Goal: Information Seeking & Learning: Learn about a topic

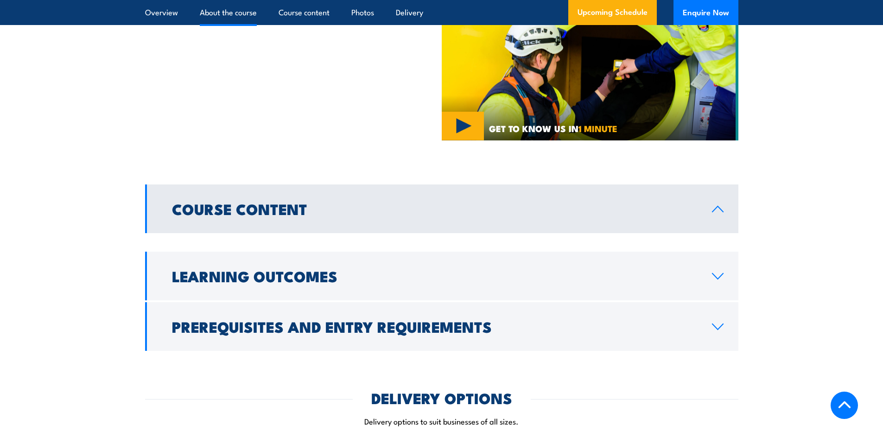
scroll to position [648, 0]
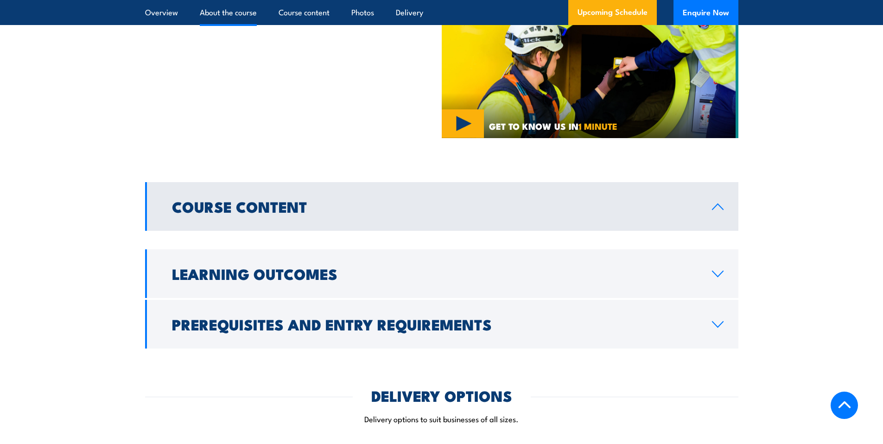
click at [214, 203] on h2 "Course Content" at bounding box center [434, 206] width 525 height 13
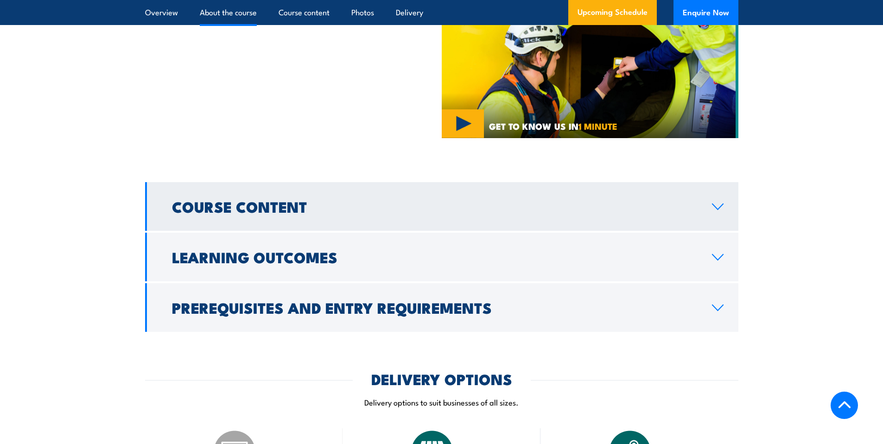
click at [214, 203] on h2 "Course Content" at bounding box center [434, 206] width 525 height 13
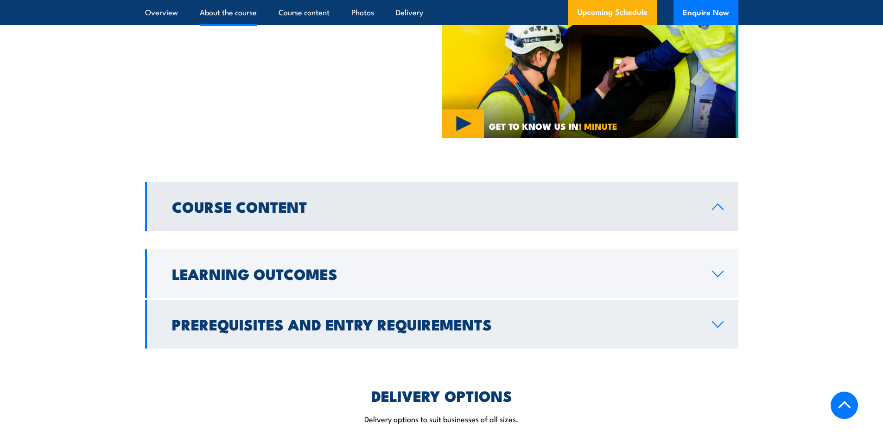
click at [259, 317] on h2 "Prerequisites and Entry Requirements" at bounding box center [434, 323] width 525 height 13
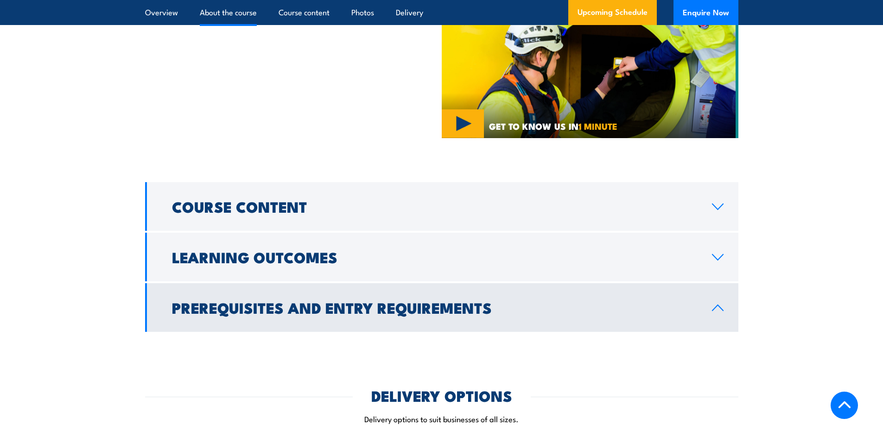
click at [713, 304] on icon at bounding box center [717, 307] width 13 height 7
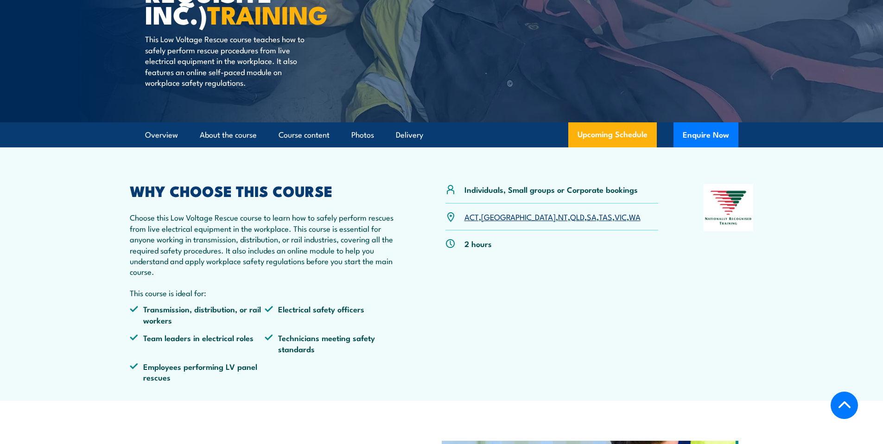
scroll to position [192, 0]
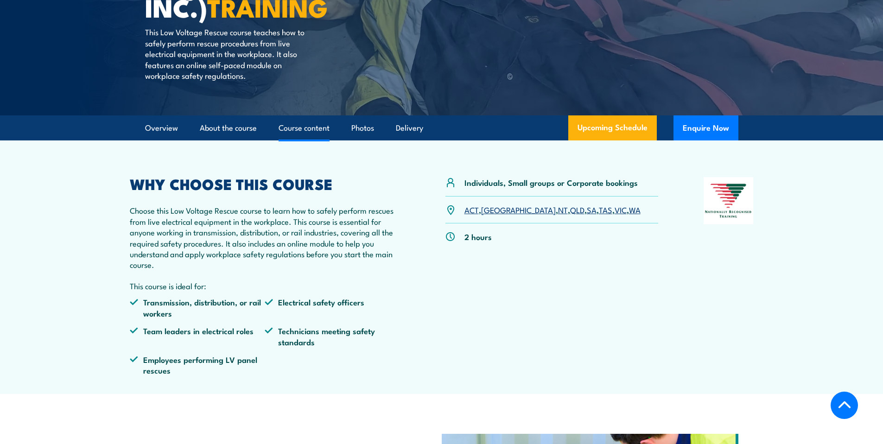
click at [311, 128] on link "Course content" at bounding box center [303, 128] width 51 height 25
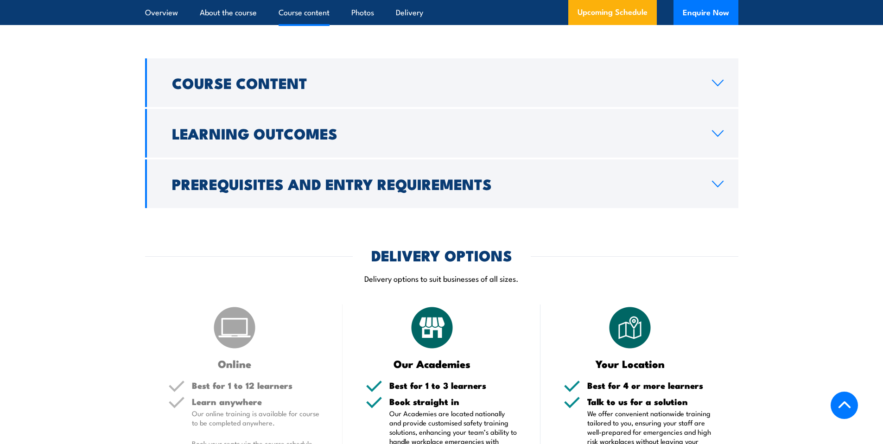
scroll to position [772, 0]
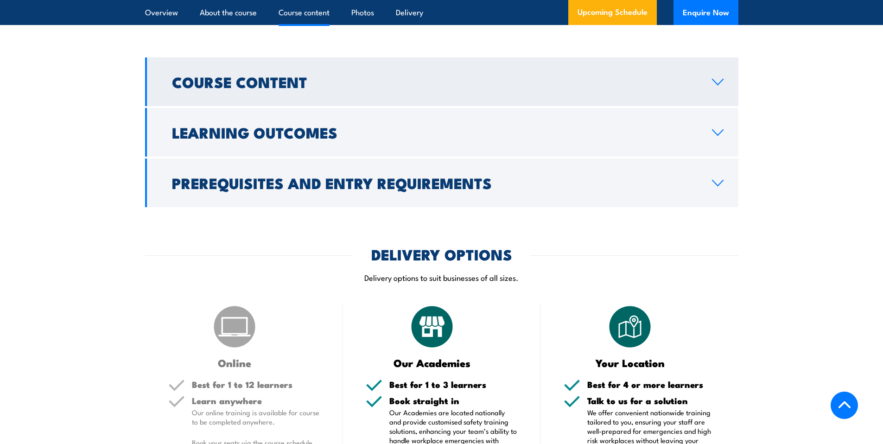
click at [274, 68] on link "Course Content" at bounding box center [441, 81] width 593 height 49
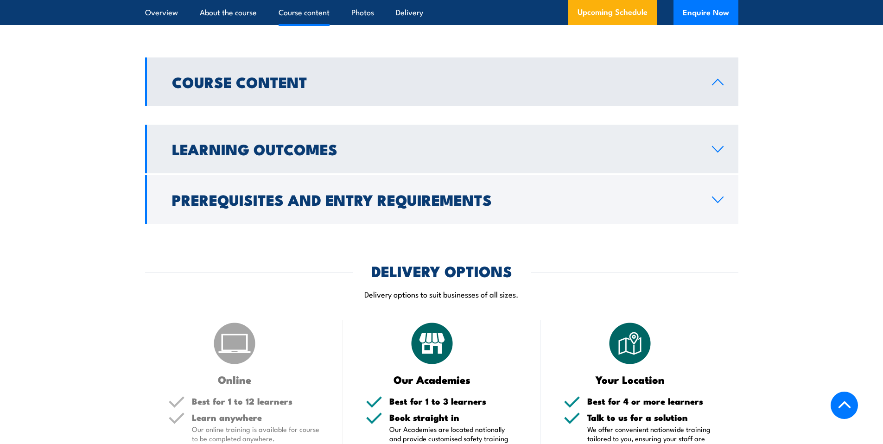
click at [271, 146] on h2 "Learning Outcomes" at bounding box center [434, 148] width 525 height 13
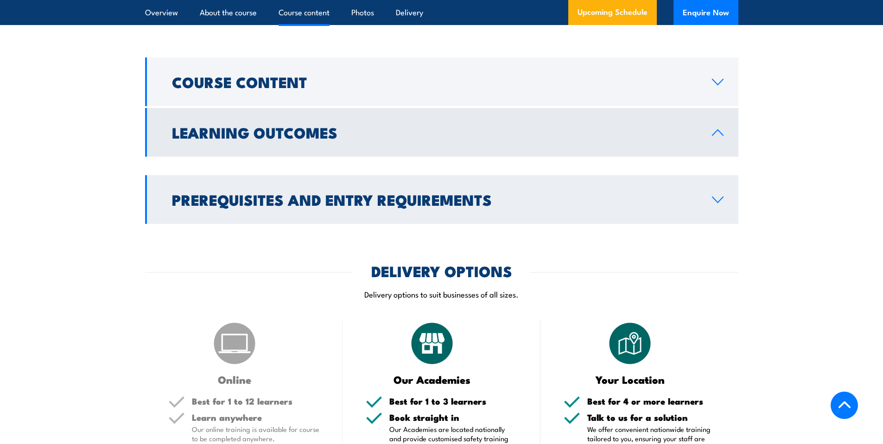
click at [256, 186] on link "Prerequisites and Entry Requirements" at bounding box center [441, 199] width 593 height 49
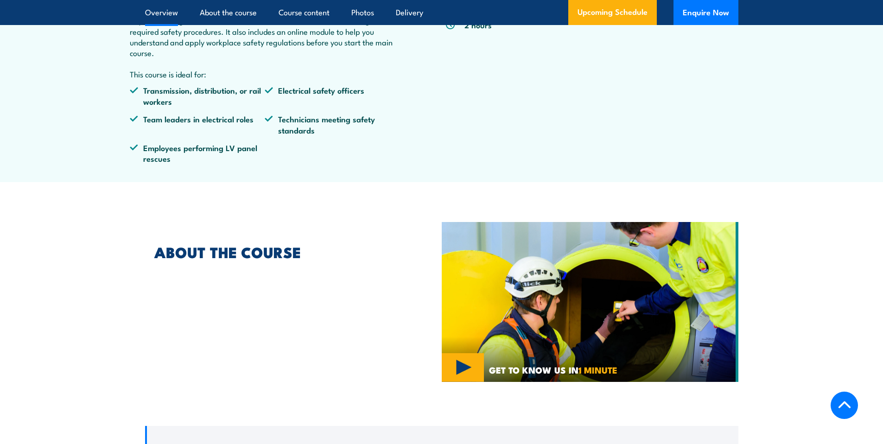
scroll to position [572, 0]
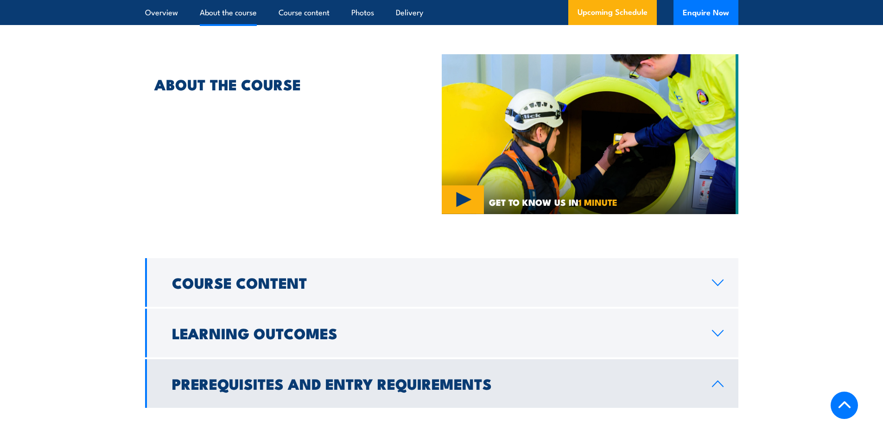
click at [465, 202] on img at bounding box center [590, 134] width 297 height 160
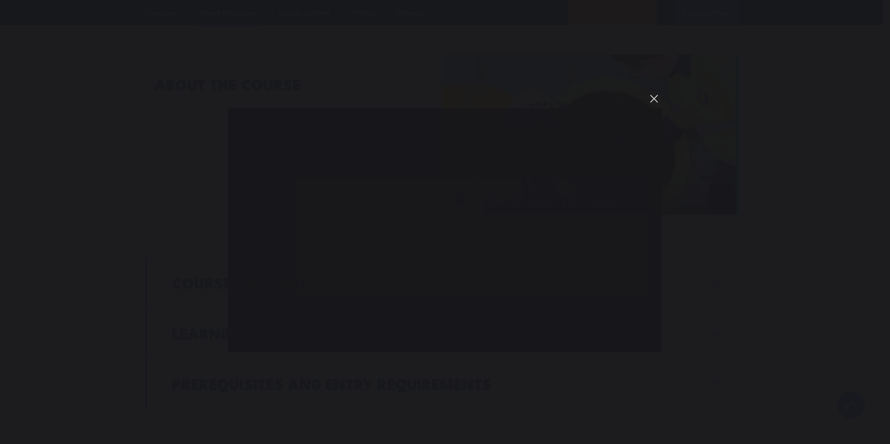
click at [652, 103] on button "You can close this modal content with the ESC key" at bounding box center [654, 99] width 16 height 16
